Goal: Transaction & Acquisition: Purchase product/service

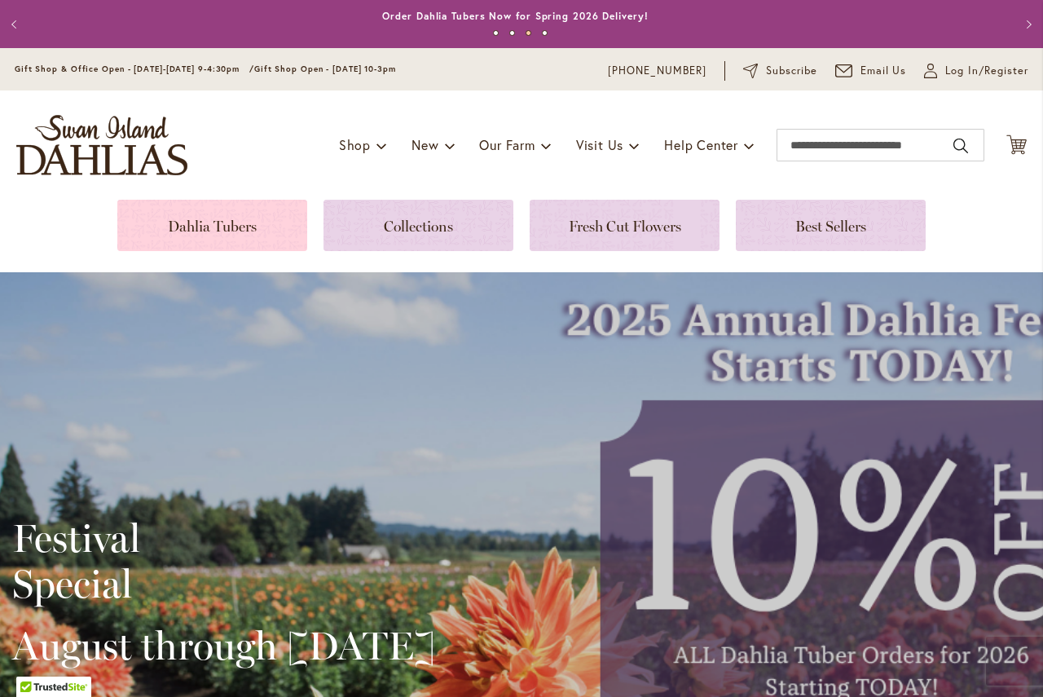
click at [215, 234] on link at bounding box center [212, 225] width 190 height 51
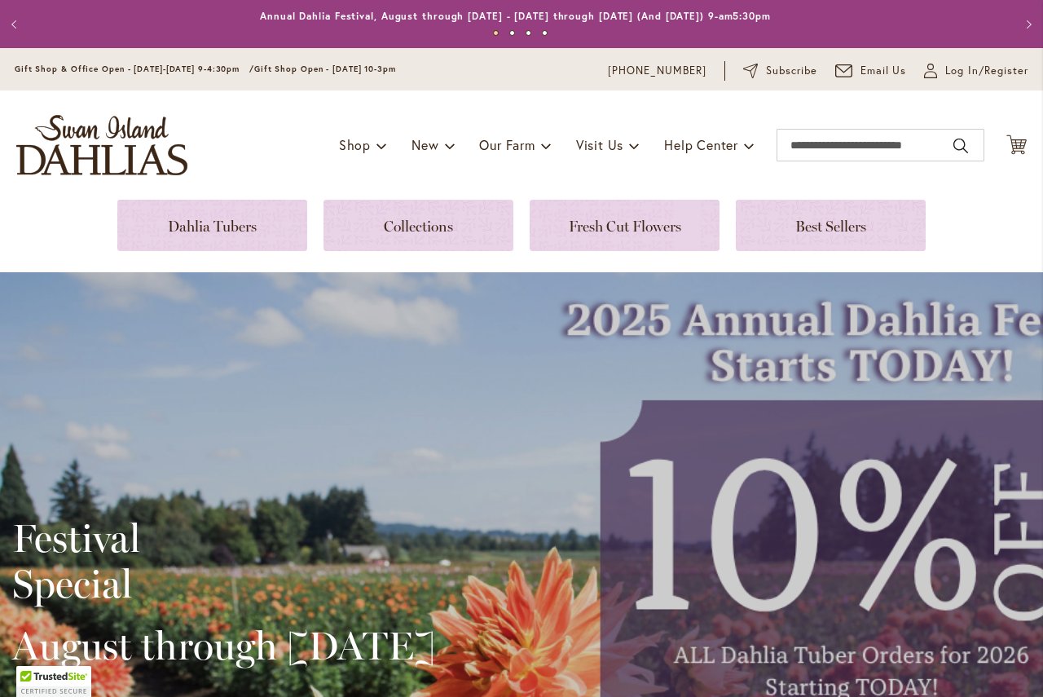
click at [628, 195] on div "Toggle Nav Shop Dahlia Tubers Collections Fresh Cut Dahlias Gardening Supplies …" at bounding box center [521, 144] width 1043 height 109
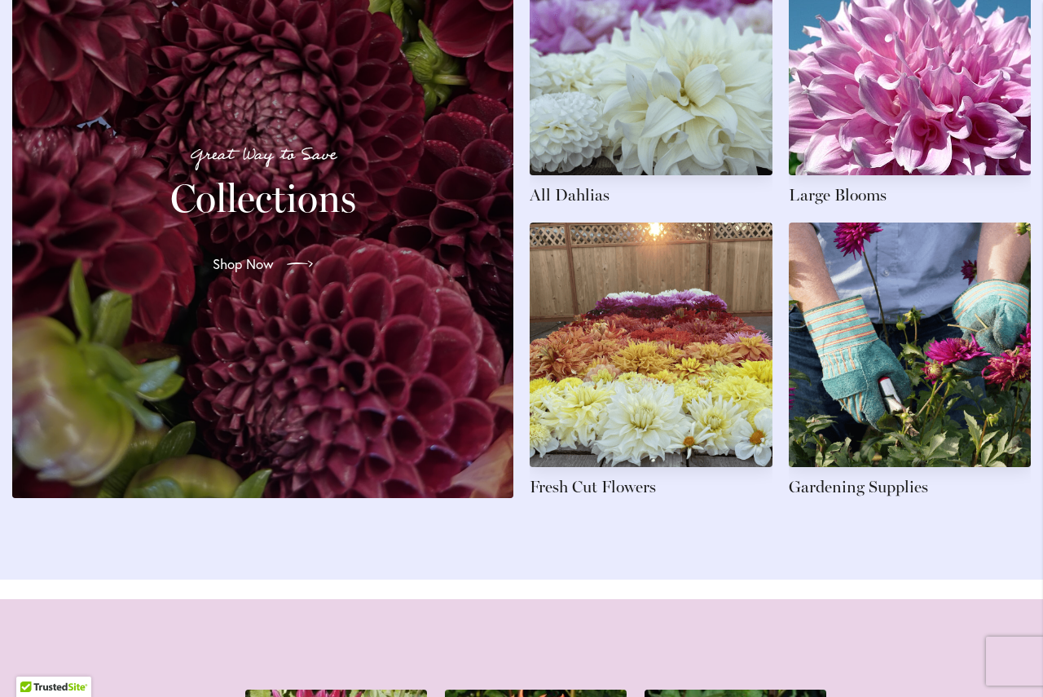
scroll to position [2608, 0]
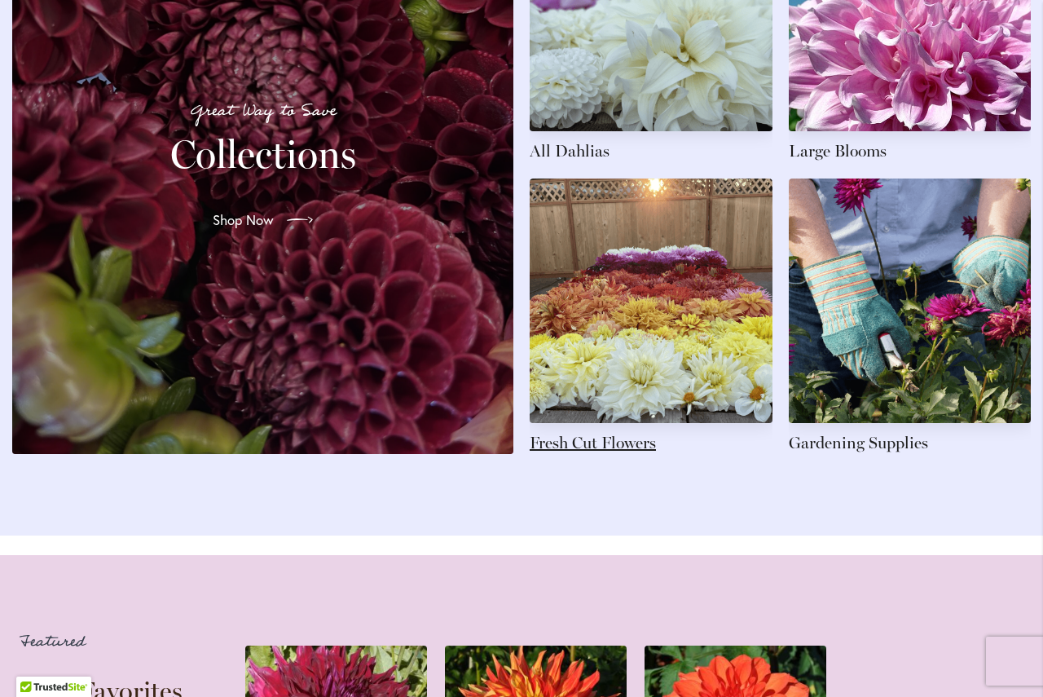
click at [608, 454] on link at bounding box center [651, 315] width 243 height 275
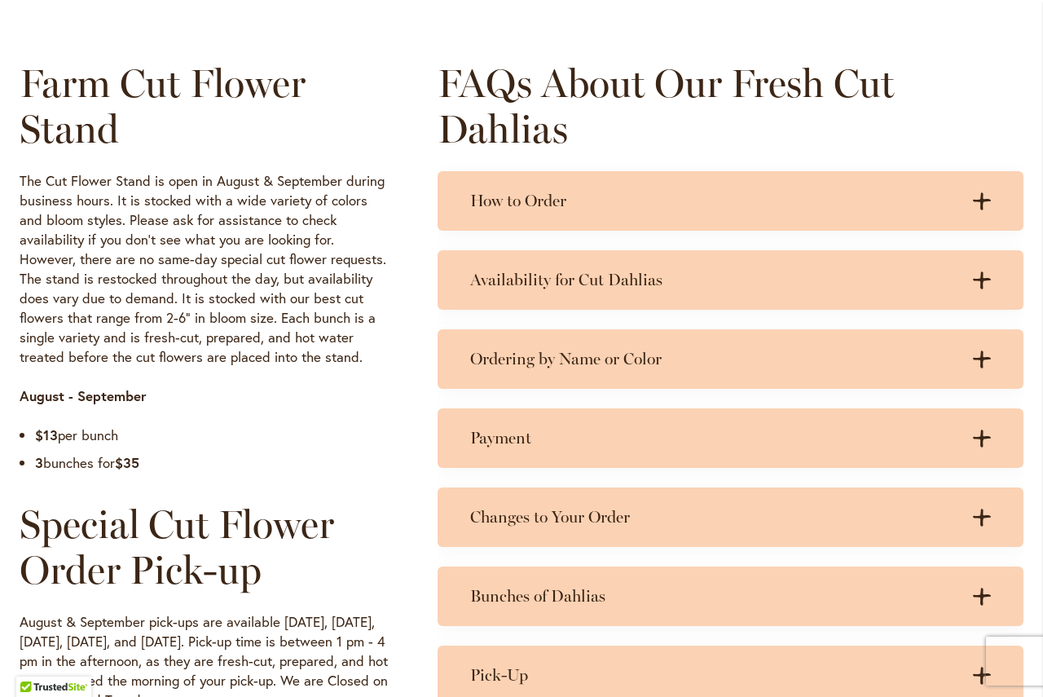
scroll to position [815, 0]
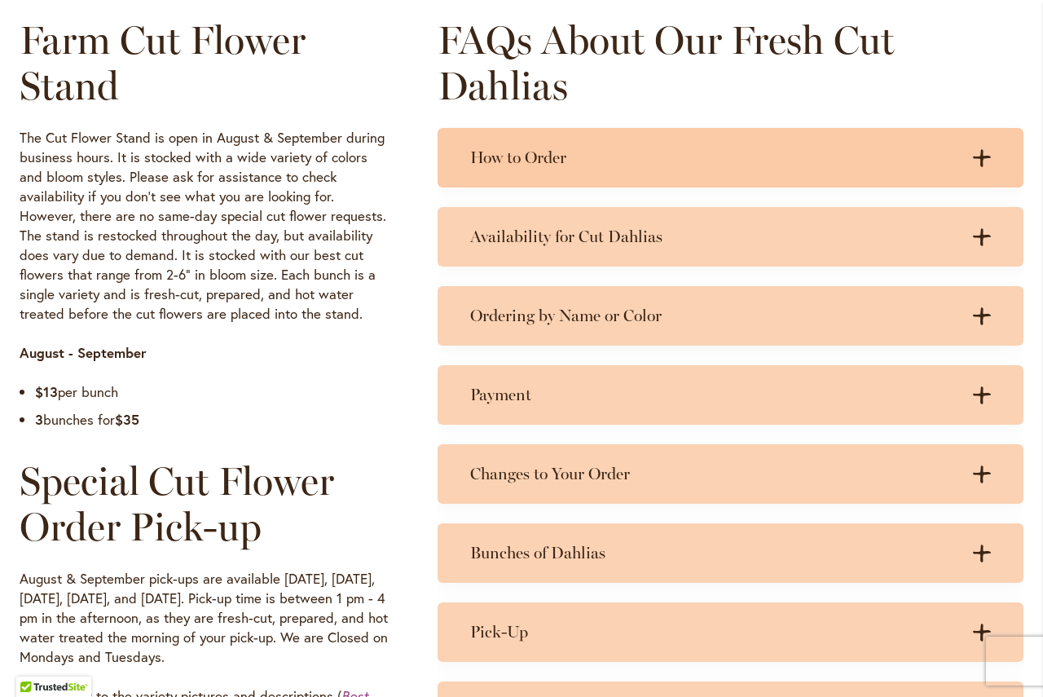
click at [978, 165] on icon ".cls-1 { fill: #3c2616; stroke-width: 0px; }" at bounding box center [982, 158] width 18 height 18
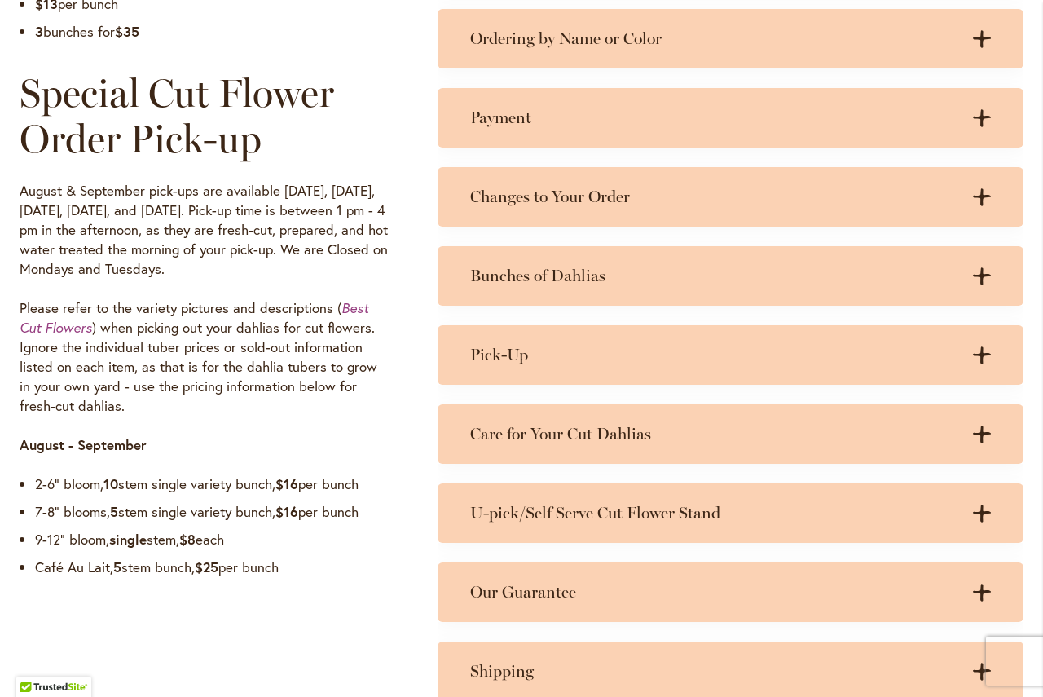
scroll to position [1223, 0]
